Goal: Information Seeking & Learning: Learn about a topic

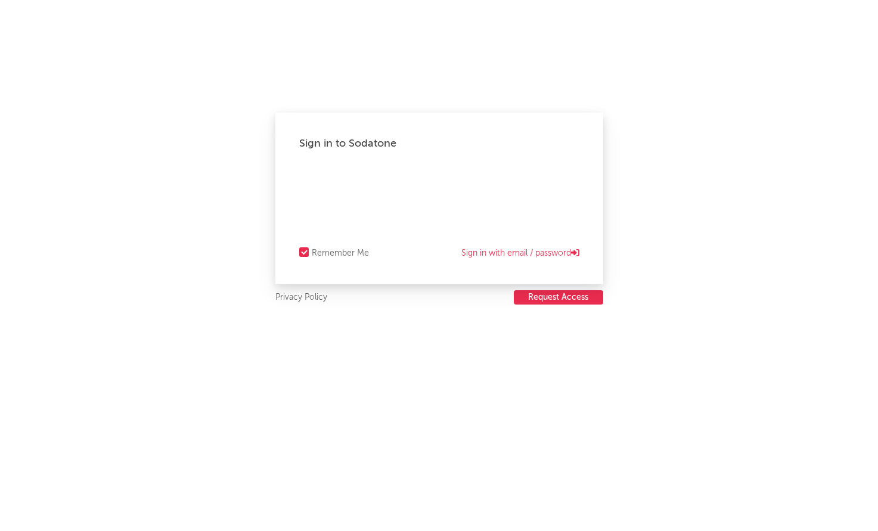
select select "recorded_music"
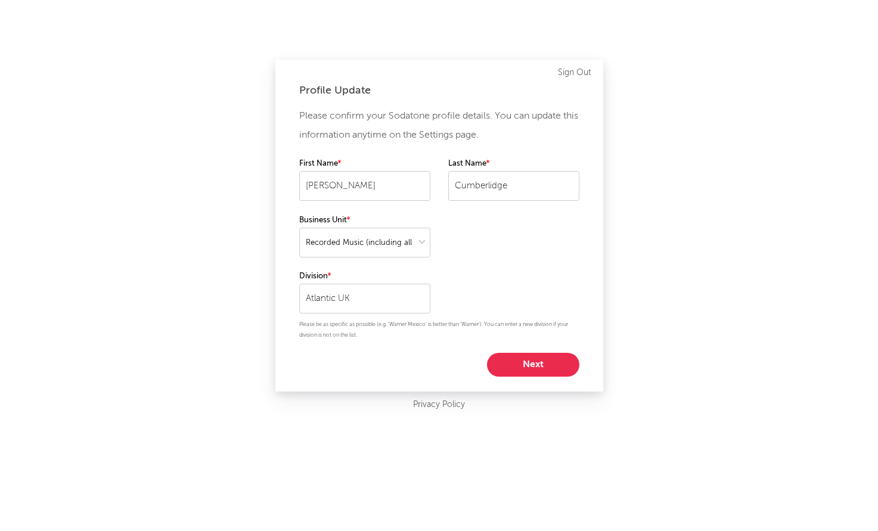
click at [515, 368] on button "Next" at bounding box center [533, 365] width 92 height 24
select select "marketing"
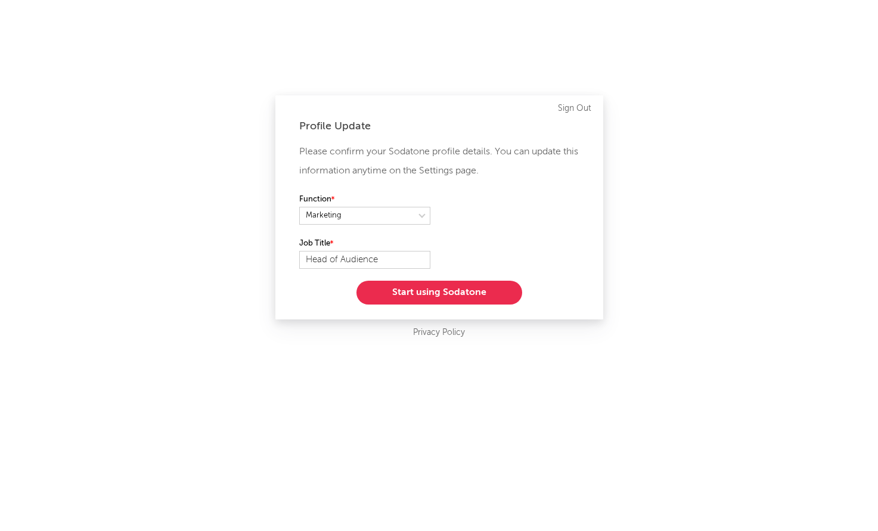
click at [484, 296] on button "Start using Sodatone" at bounding box center [439, 293] width 166 height 24
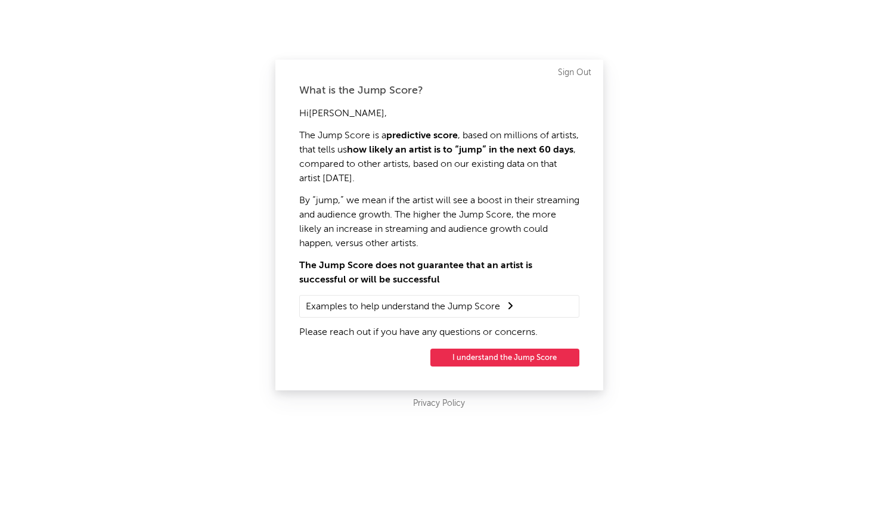
click at [489, 360] on button "I understand the Jump Score" at bounding box center [504, 358] width 149 height 18
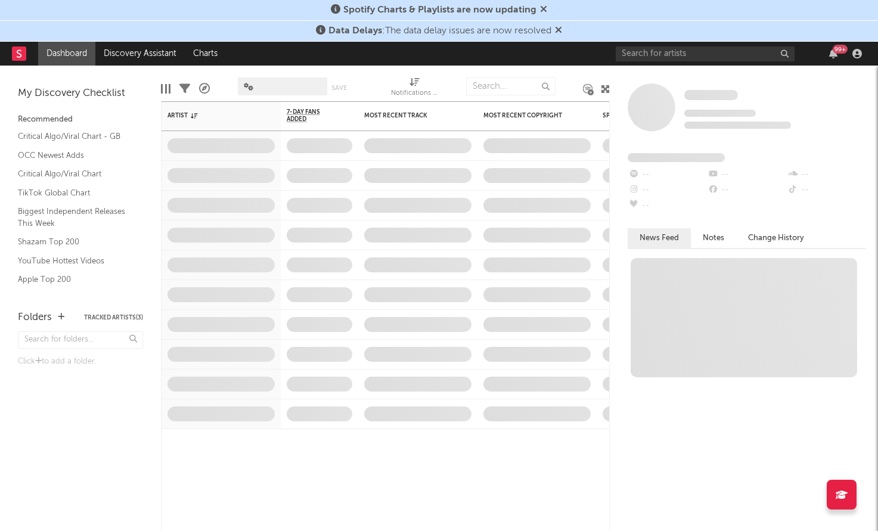
drag, startPoint x: 694, startPoint y: 1, endPoint x: 683, endPoint y: 4, distance: 11.0
click at [683, 4] on div "Spotify Charts & Playlists are now updating" at bounding box center [439, 10] width 878 height 21
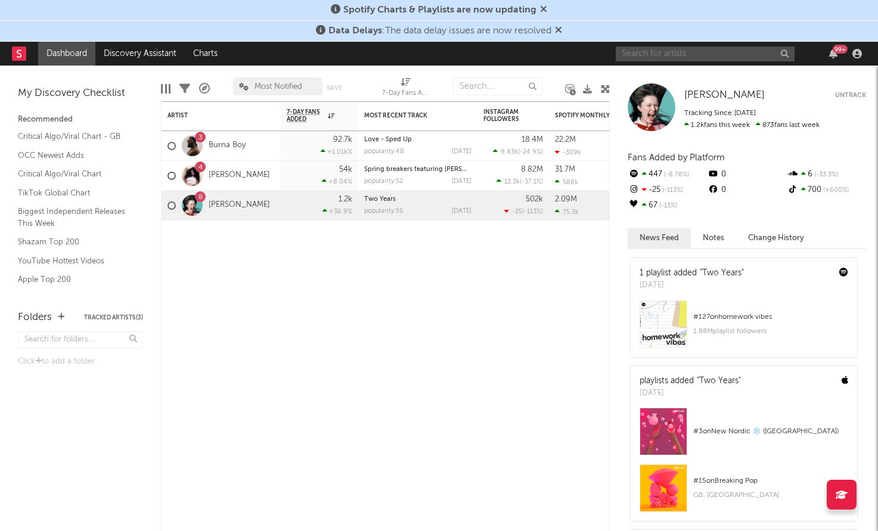
click at [659, 46] on input "text" at bounding box center [705, 53] width 179 height 15
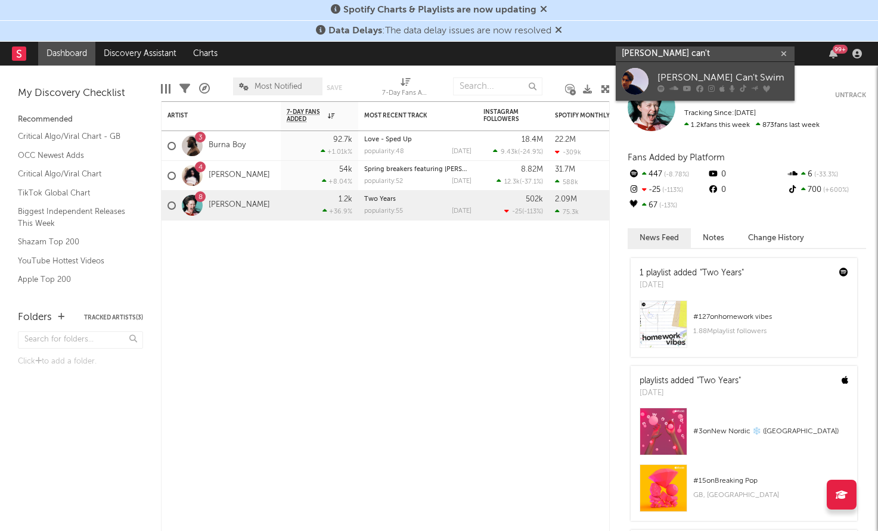
type input "[PERSON_NAME] can't"
click at [635, 80] on div at bounding box center [634, 81] width 27 height 27
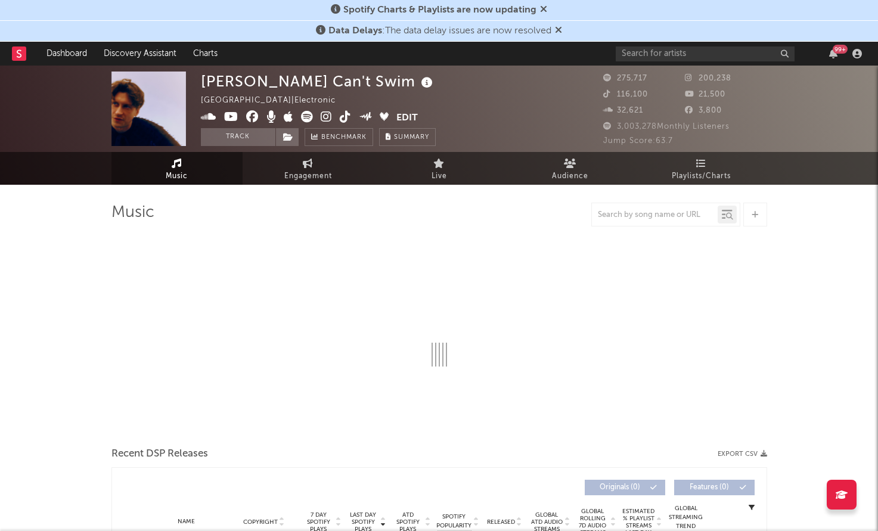
select select "6m"
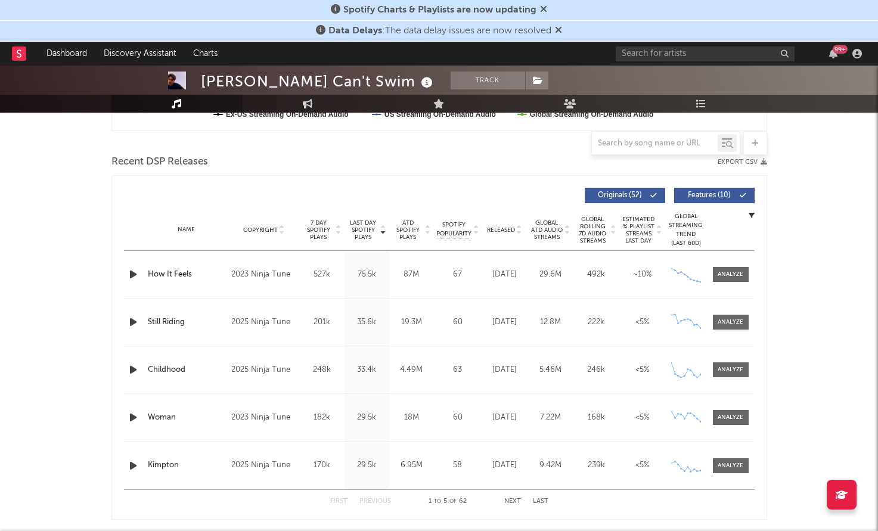
scroll to position [345, 0]
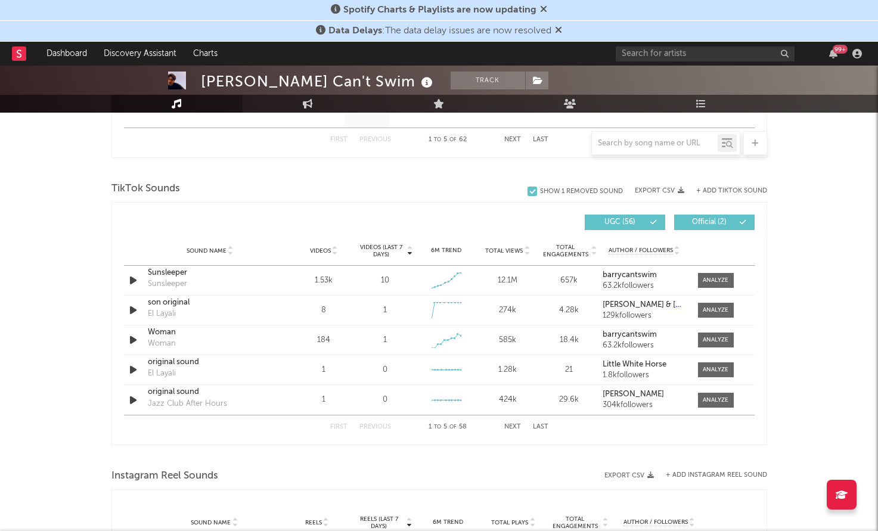
scroll to position [754, 0]
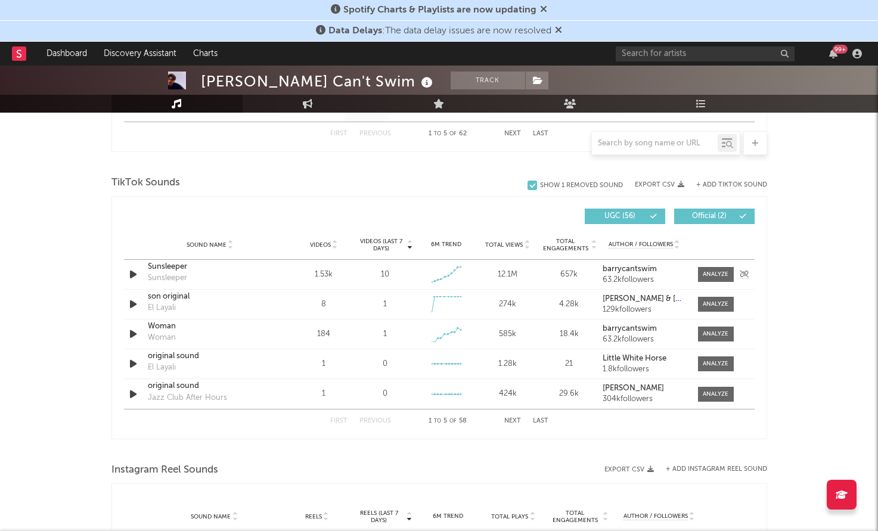
click at [173, 269] on div "Sunsleeper" at bounding box center [210, 267] width 125 height 12
click at [326, 247] on span "Videos" at bounding box center [320, 244] width 21 height 7
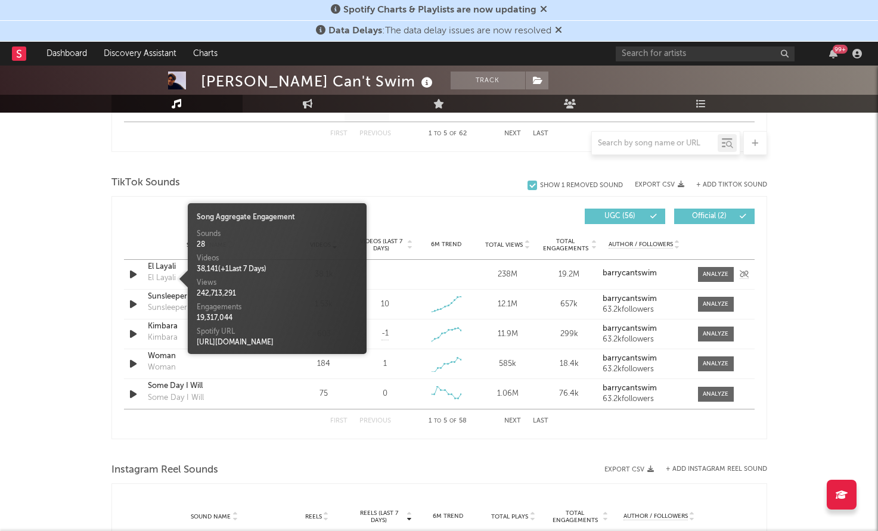
click at [159, 272] on div "El Layali" at bounding box center [162, 278] width 28 height 12
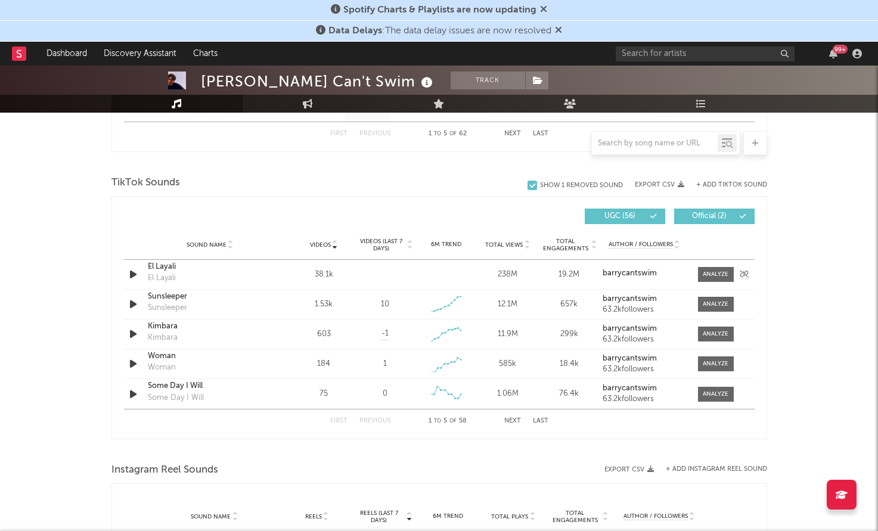
click at [169, 276] on div "El Layali" at bounding box center [162, 278] width 28 height 12
click at [133, 278] on icon "button" at bounding box center [133, 274] width 13 height 15
click at [272, 515] on button "button" at bounding box center [269, 516] width 12 height 30
